Goal: Task Accomplishment & Management: Complete application form

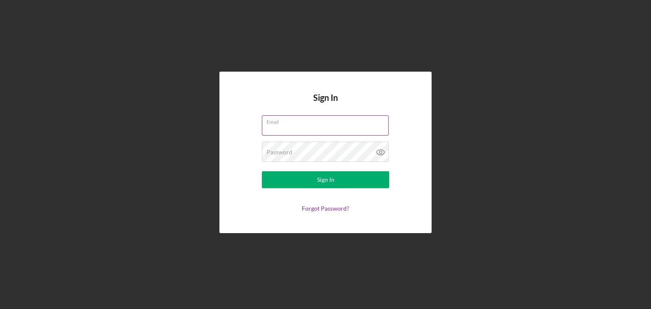
type input "Crooks"
click at [341, 129] on input "Crooks" at bounding box center [325, 125] width 127 height 20
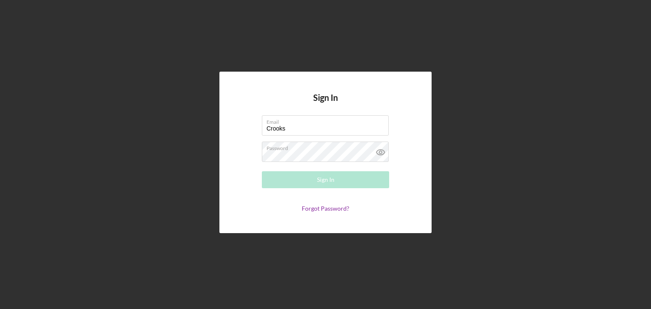
click at [249, 174] on form "Email Crooks Please enter a valid email address. Password Sign In Forgot Passwo…" at bounding box center [326, 163] width 170 height 97
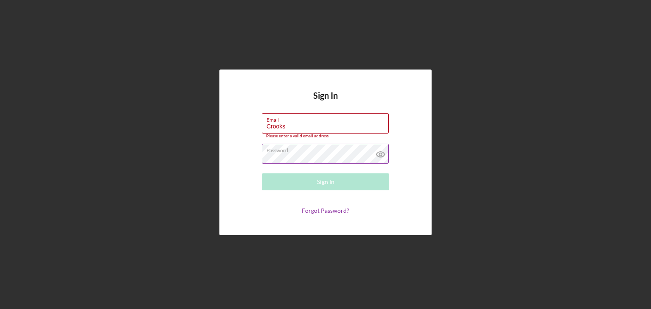
click at [300, 151] on label "Password" at bounding box center [328, 148] width 122 height 9
drag, startPoint x: 320, startPoint y: 128, endPoint x: 214, endPoint y: 120, distance: 106.0
click at [214, 120] on div "Sign In Email Crooks Please enter a valid email address. Password Sign In Forgo…" at bounding box center [325, 152] width 643 height 305
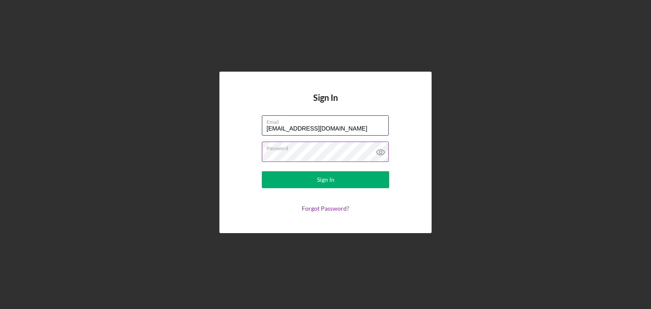
type input "[EMAIL_ADDRESS][DOMAIN_NAME]"
click at [378, 152] on icon at bounding box center [380, 152] width 21 height 21
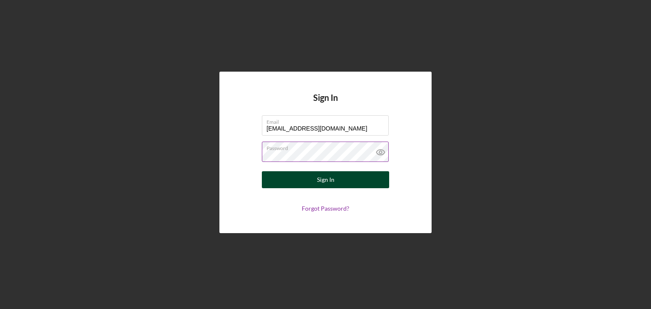
click at [356, 183] on button "Sign In" at bounding box center [325, 179] width 127 height 17
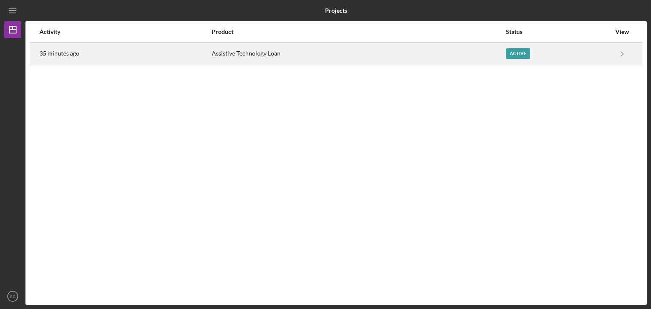
click at [56, 53] on time "35 minutes ago" at bounding box center [59, 53] width 40 height 7
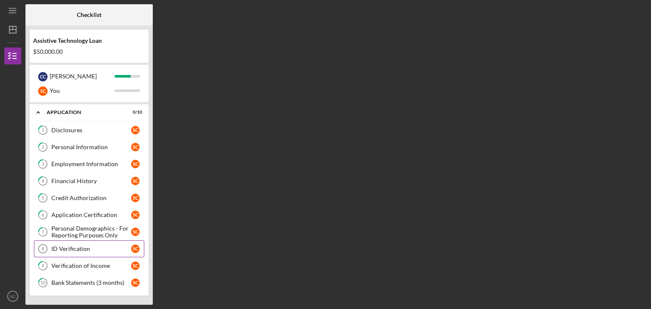
click at [98, 250] on div "ID Verification" at bounding box center [91, 249] width 80 height 7
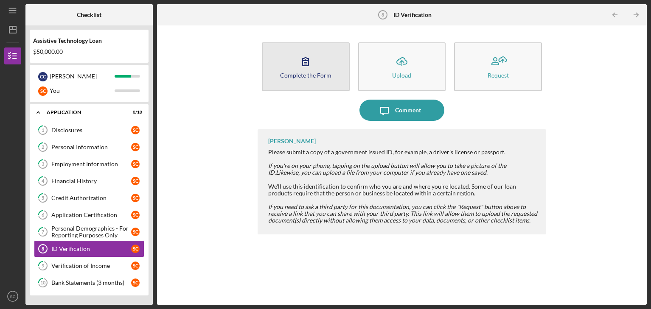
click at [320, 74] on div "Complete the Form" at bounding box center [305, 75] width 51 height 6
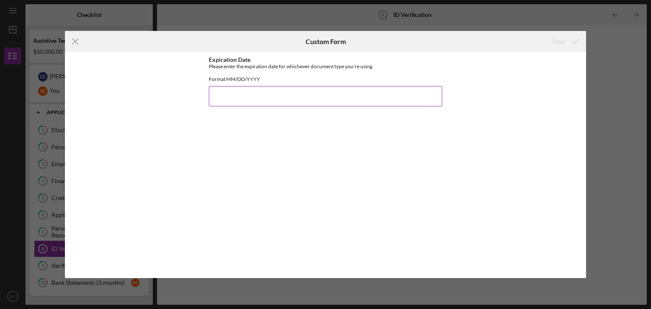
click at [305, 103] on input "Expiration Date" at bounding box center [325, 96] width 233 height 20
type input "05/062026"
click at [571, 46] on icon "submit" at bounding box center [575, 41] width 21 height 21
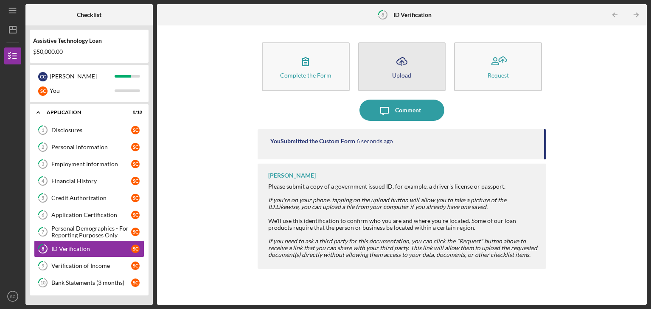
click at [409, 76] on div "Upload" at bounding box center [401, 75] width 19 height 6
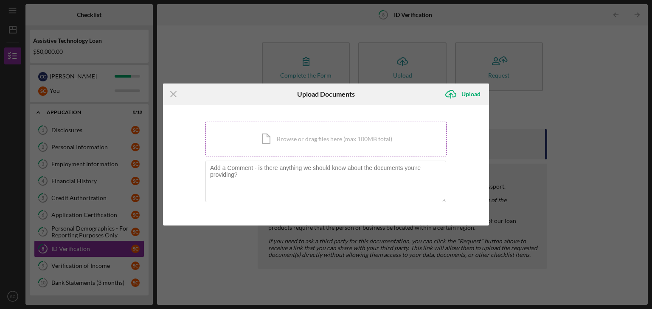
click at [295, 129] on div "Icon/Document Browse or drag files here (max 100MB total) Tap to choose files o…" at bounding box center [325, 139] width 241 height 35
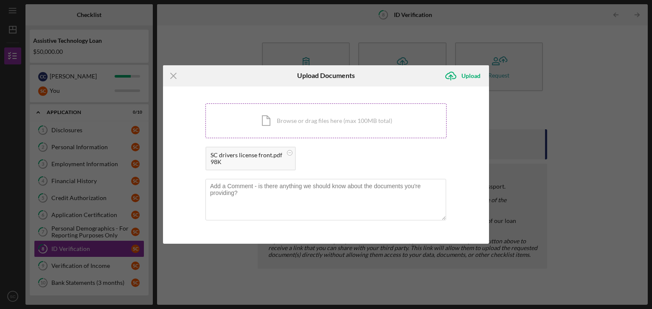
click at [291, 128] on div "Icon/Document Browse or drag files here (max 100MB total) Tap to choose files o…" at bounding box center [325, 121] width 241 height 35
click at [471, 75] on div "Upload" at bounding box center [470, 75] width 19 height 17
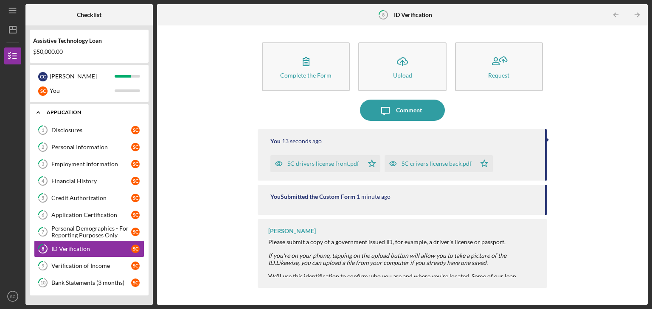
click at [56, 114] on div "Application" at bounding box center [92, 112] width 91 height 5
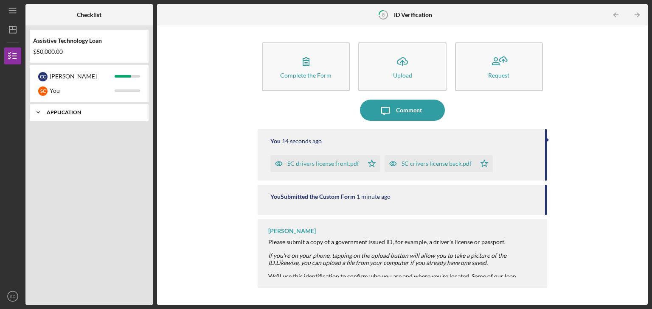
click at [56, 114] on div "Application" at bounding box center [92, 112] width 91 height 5
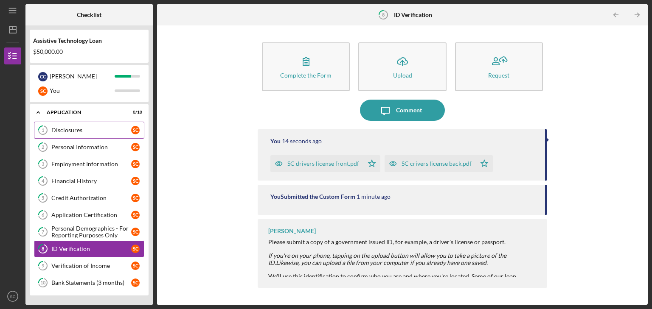
click at [54, 129] on div "Disclosures" at bounding box center [91, 130] width 80 height 7
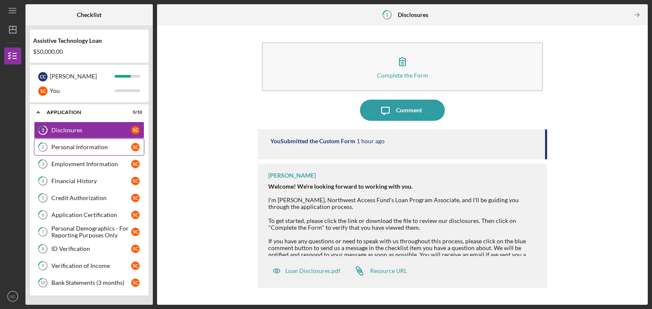
click at [65, 143] on link "2 Personal Information S C" at bounding box center [89, 147] width 110 height 17
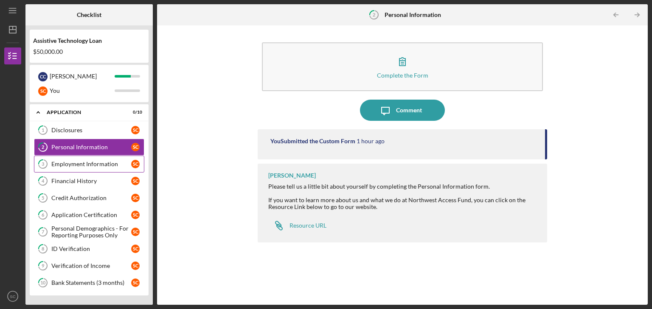
click at [65, 162] on div "Employment Information" at bounding box center [91, 164] width 80 height 7
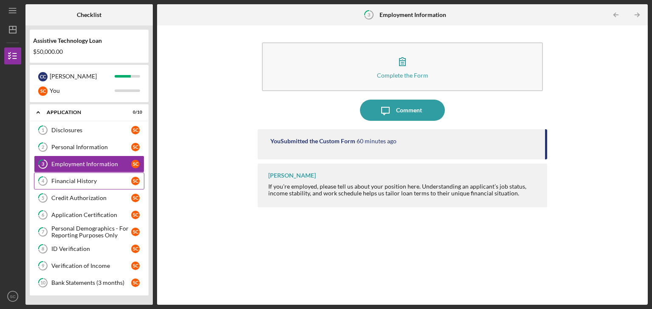
click at [67, 180] on div "Financial History" at bounding box center [91, 181] width 80 height 7
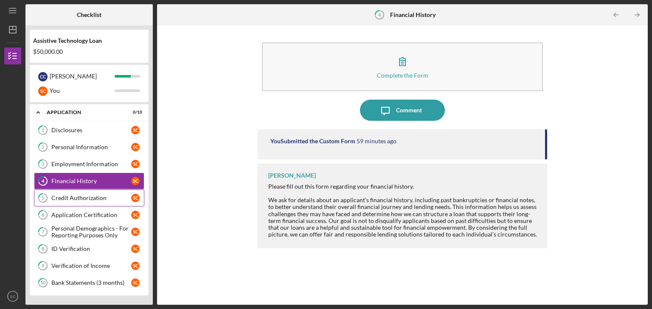
click at [75, 196] on div "Credit Authorization" at bounding box center [91, 198] width 80 height 7
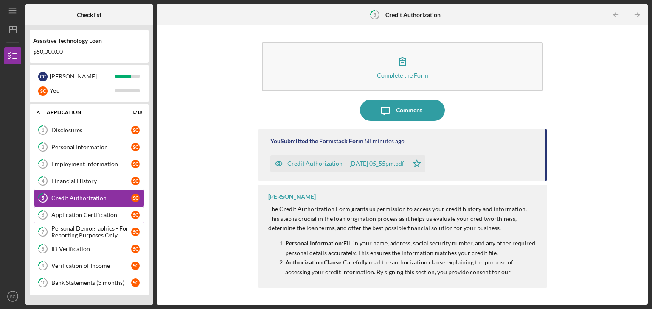
click at [82, 220] on link "6 Application Certification S C" at bounding box center [89, 215] width 110 height 17
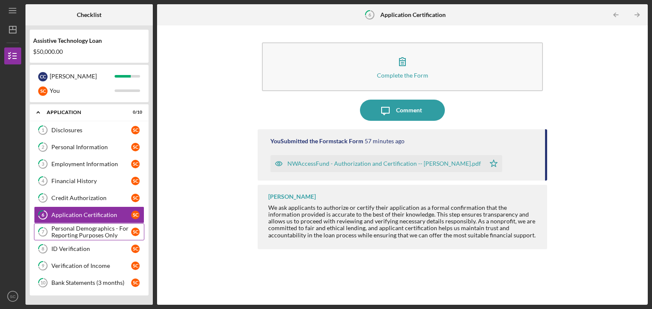
click at [84, 231] on div "Personal Demographics - For Reporting Purposes Only" at bounding box center [91, 232] width 80 height 14
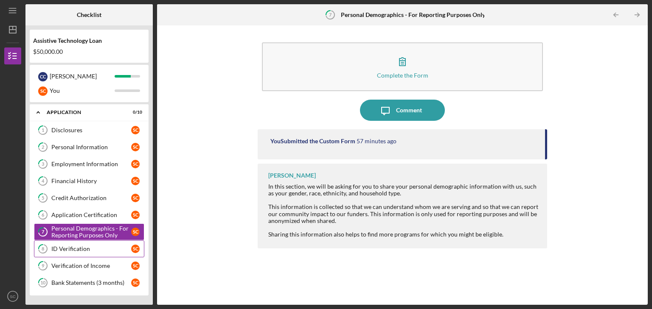
click at [84, 250] on div "ID Verification" at bounding box center [91, 249] width 80 height 7
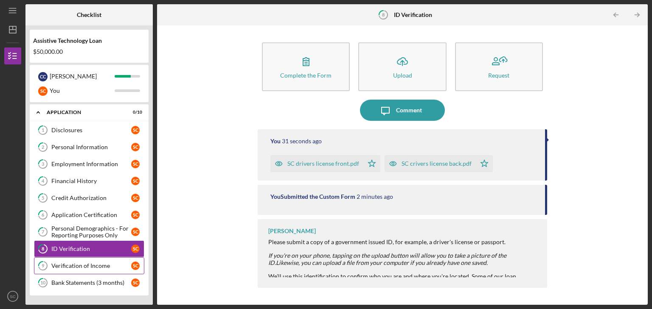
click at [88, 268] on div "Verification of Income" at bounding box center [91, 266] width 80 height 7
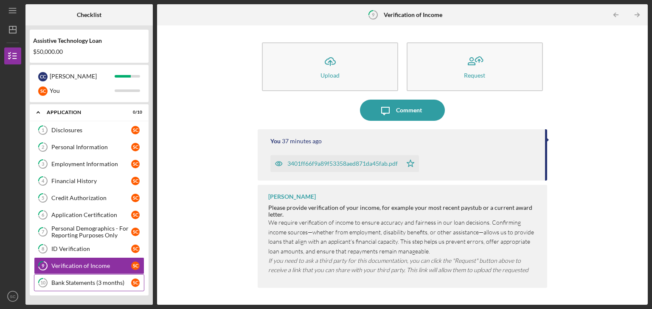
click at [93, 286] on link "10 Bank Statements (3 months) S C" at bounding box center [89, 283] width 110 height 17
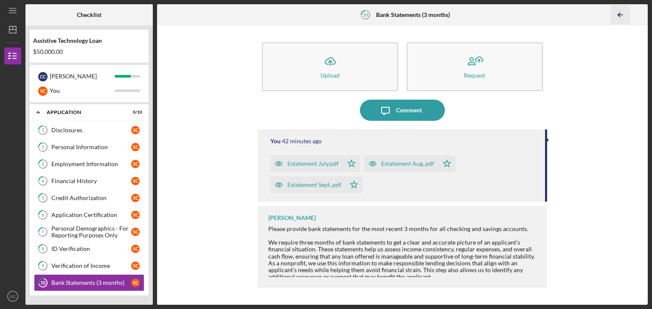
click at [619, 11] on icon "Icon/Table Pagination Arrow" at bounding box center [619, 15] width 19 height 19
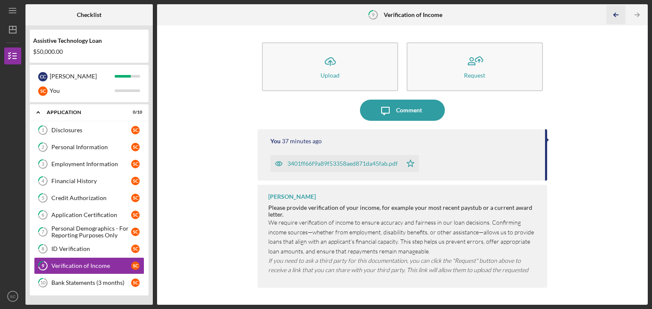
click at [616, 18] on icon "Icon/Table Pagination Arrow" at bounding box center [615, 15] width 19 height 19
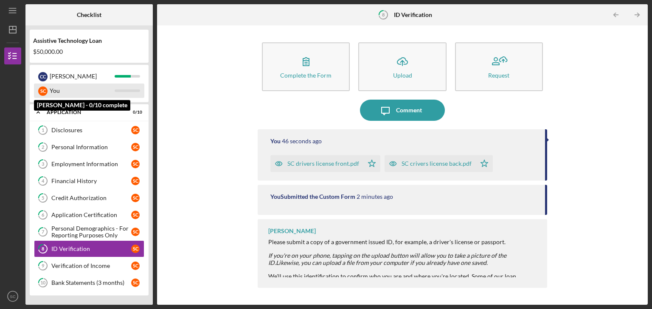
click at [115, 87] on div "S C You" at bounding box center [89, 91] width 110 height 14
click at [59, 92] on div "You" at bounding box center [82, 91] width 65 height 14
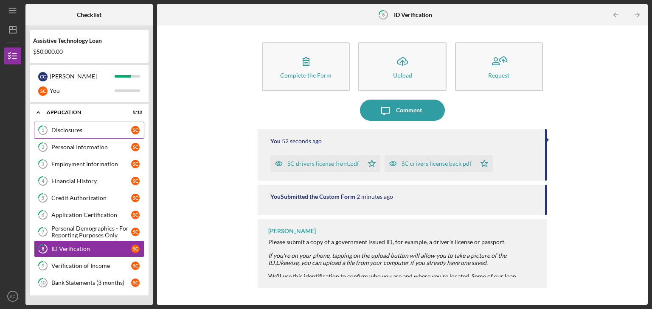
click at [84, 135] on link "1 Disclosures S C" at bounding box center [89, 130] width 110 height 17
